Goal: Information Seeking & Learning: Learn about a topic

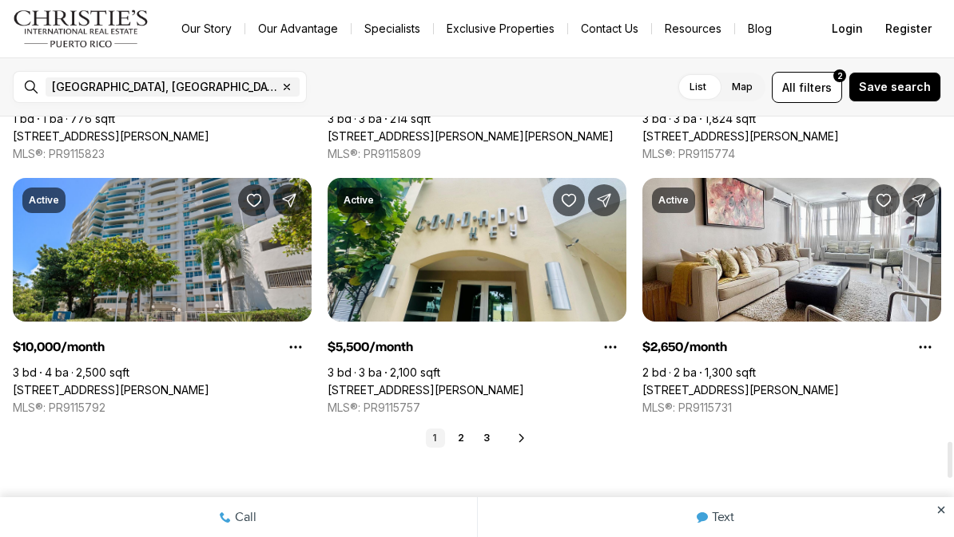
scroll to position [3812, 0]
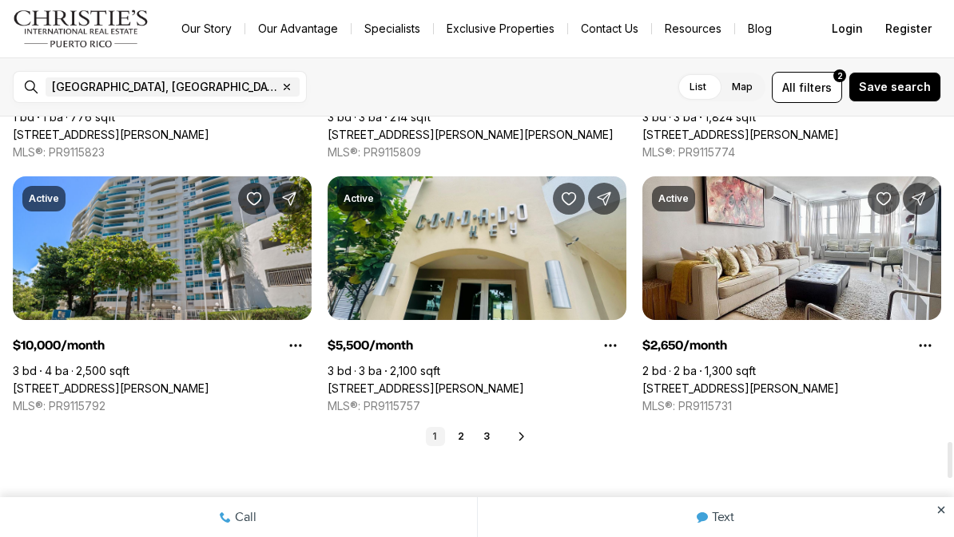
click at [442, 440] on link "1" at bounding box center [435, 436] width 19 height 19
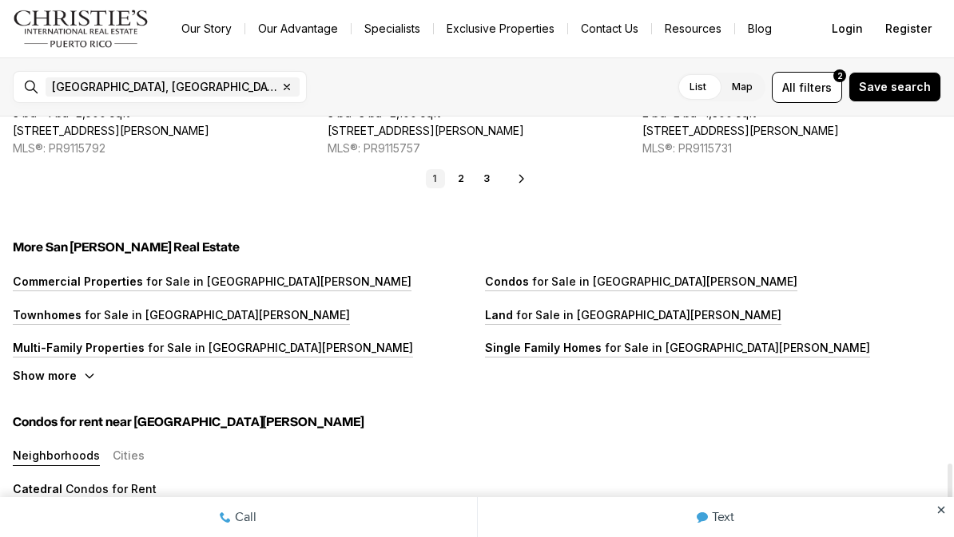
scroll to position [3980, 0]
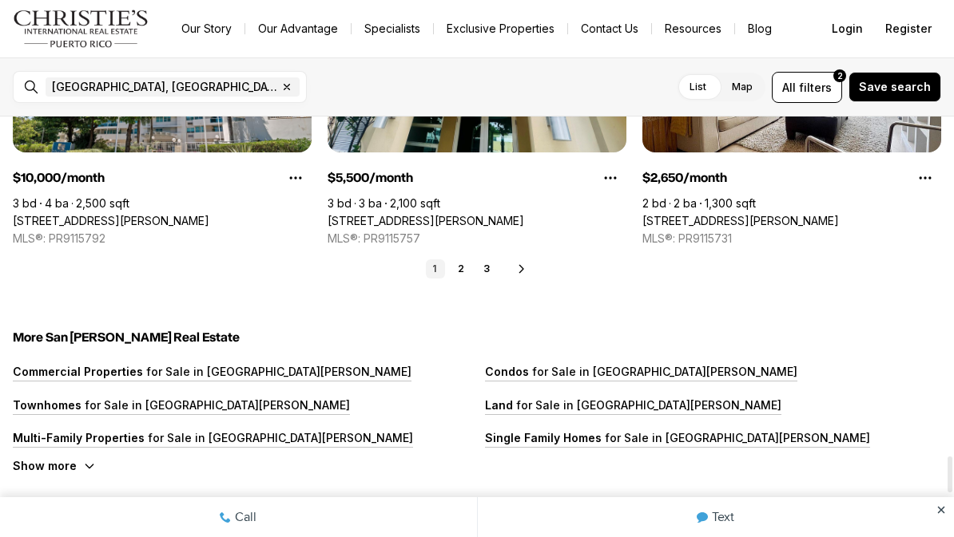
click at [470, 263] on link "2" at bounding box center [460, 269] width 19 height 19
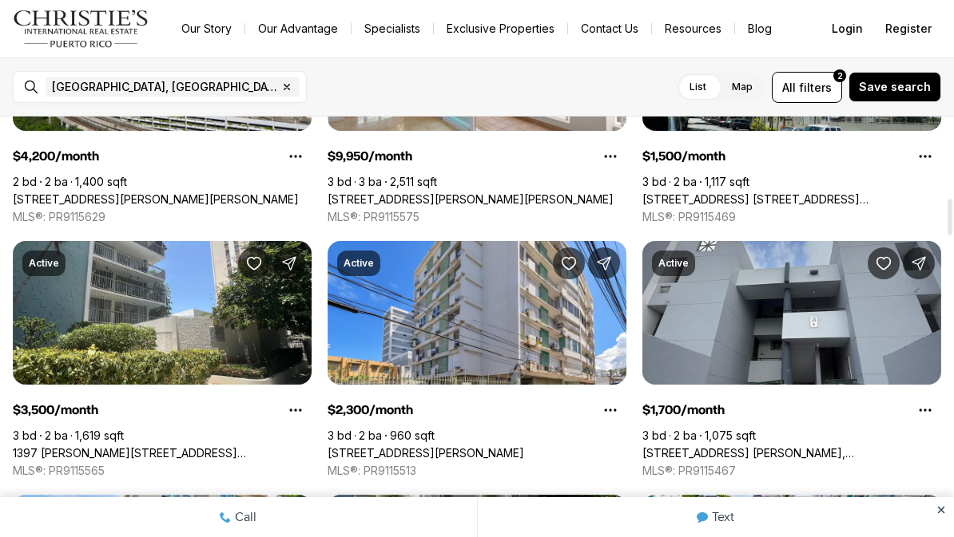
scroll to position [954, 0]
click at [740, 446] on link "176 AVE. VICTOR M LABIOSA, SAN JUAN PR, 00926" at bounding box center [791, 453] width 299 height 14
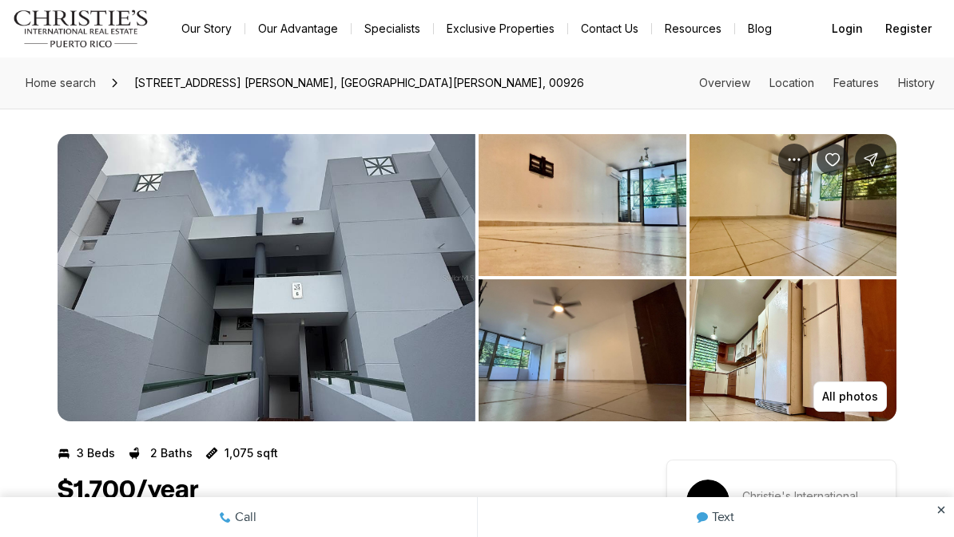
click at [608, 208] on img "View image gallery" at bounding box center [582, 205] width 208 height 142
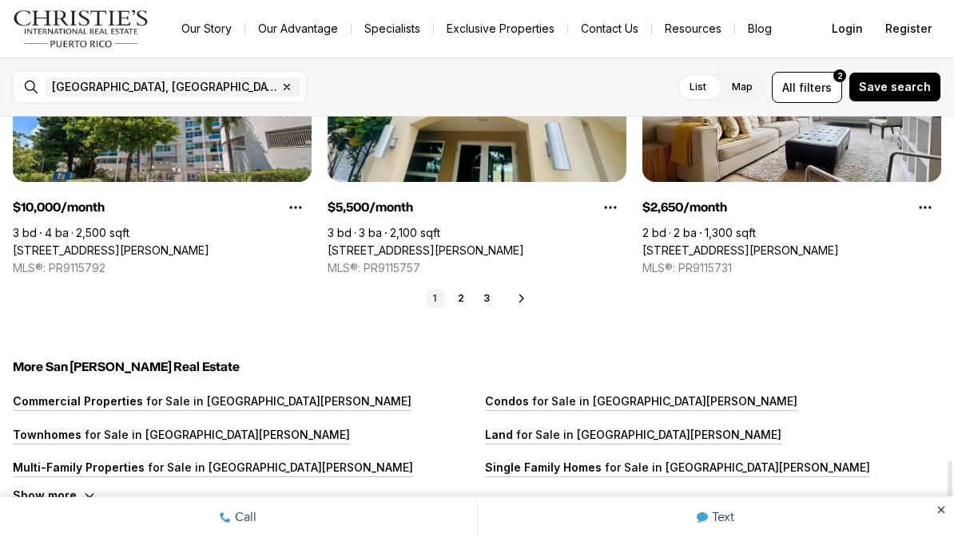
scroll to position [4034, 0]
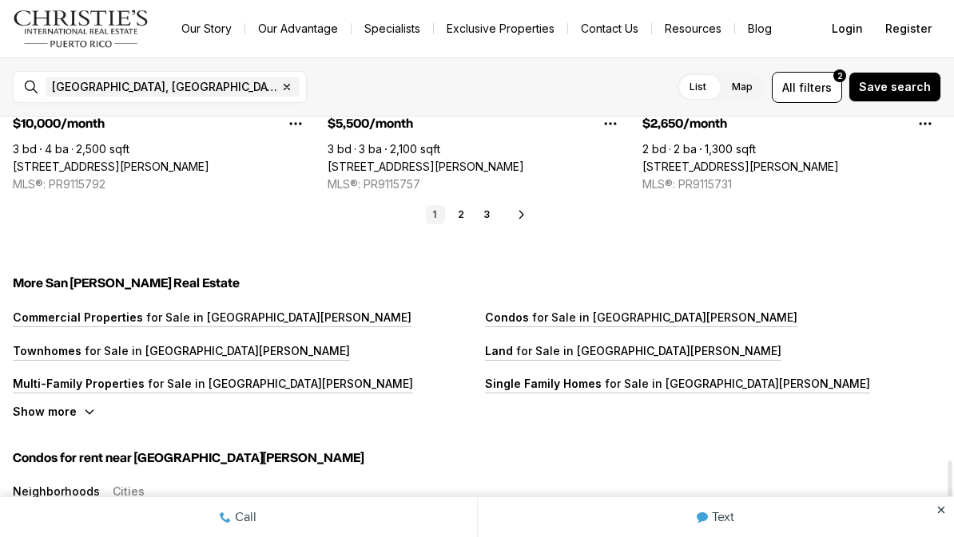
click at [463, 208] on link "2" at bounding box center [460, 214] width 19 height 19
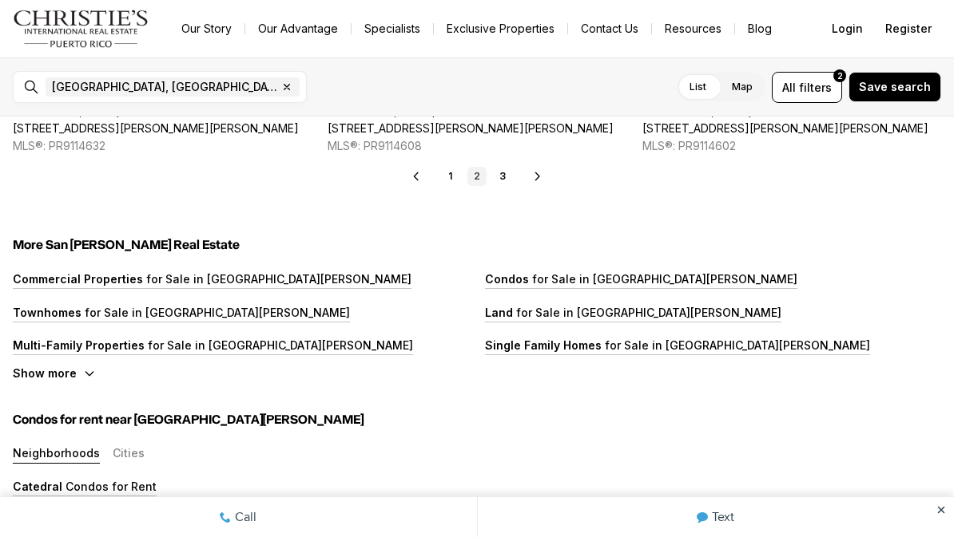
scroll to position [4072, 0]
click at [504, 180] on link "3" at bounding box center [502, 176] width 19 height 19
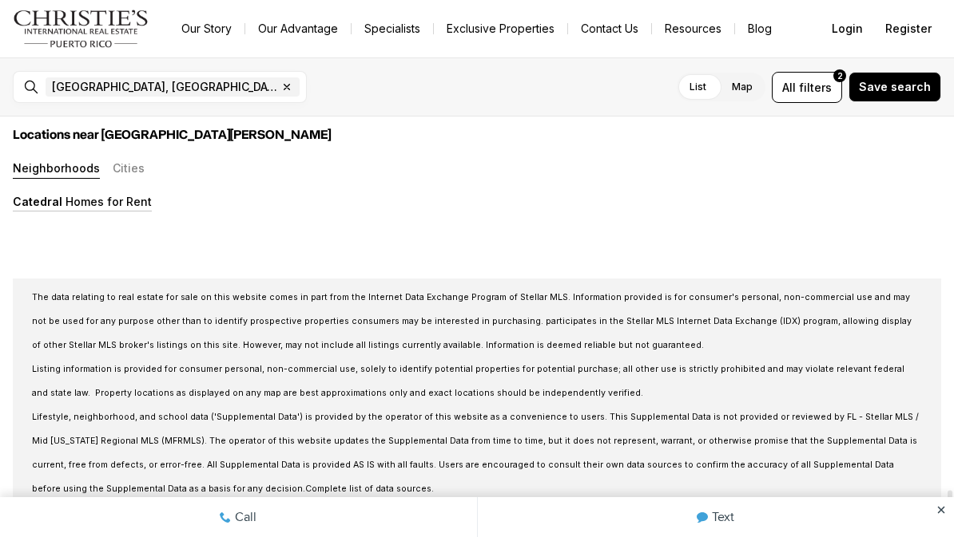
scroll to position [3474, 0]
